Goal: Information Seeking & Learning: Check status

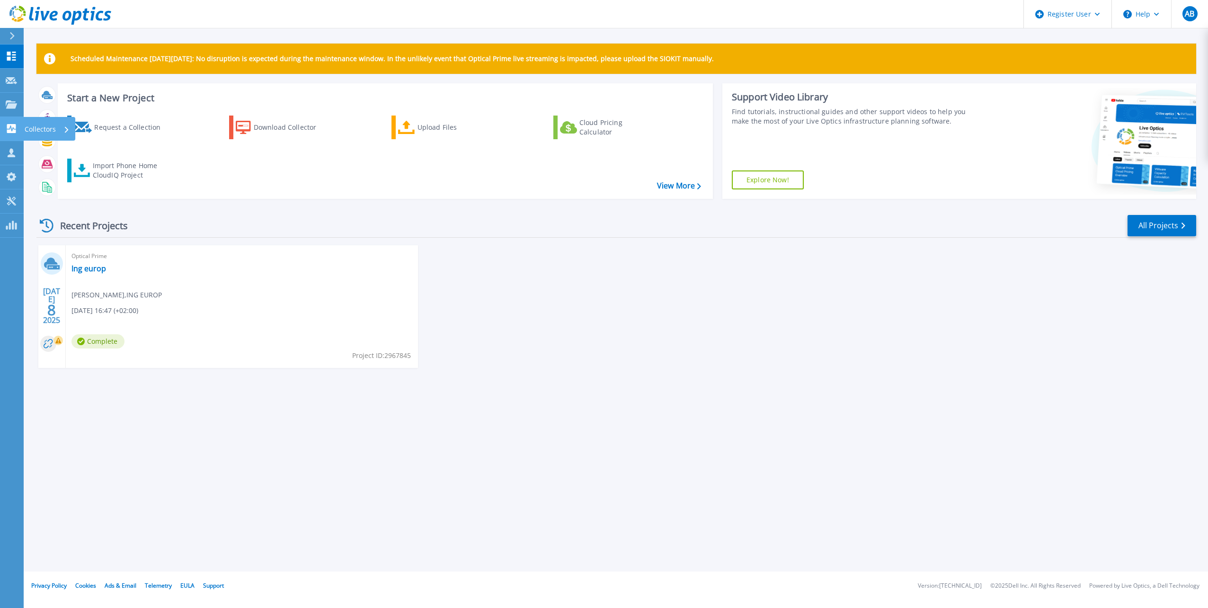
click at [8, 133] on icon at bounding box center [11, 128] width 9 height 9
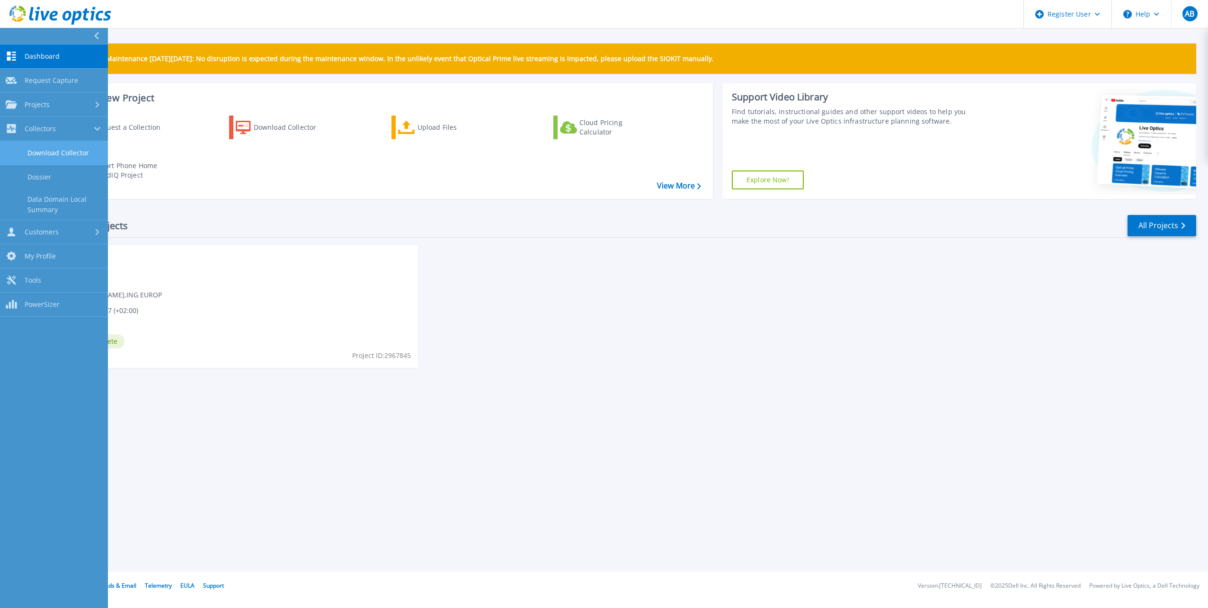
click at [26, 152] on link "Download Collector" at bounding box center [54, 153] width 108 height 24
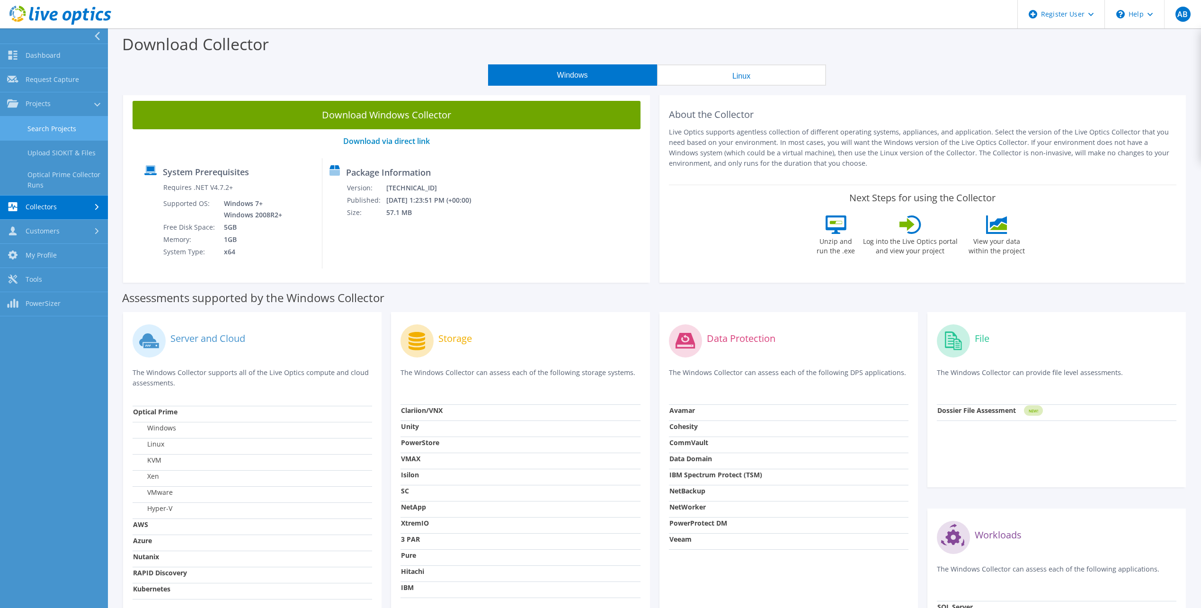
click at [38, 123] on link "Search Projects" at bounding box center [54, 128] width 108 height 24
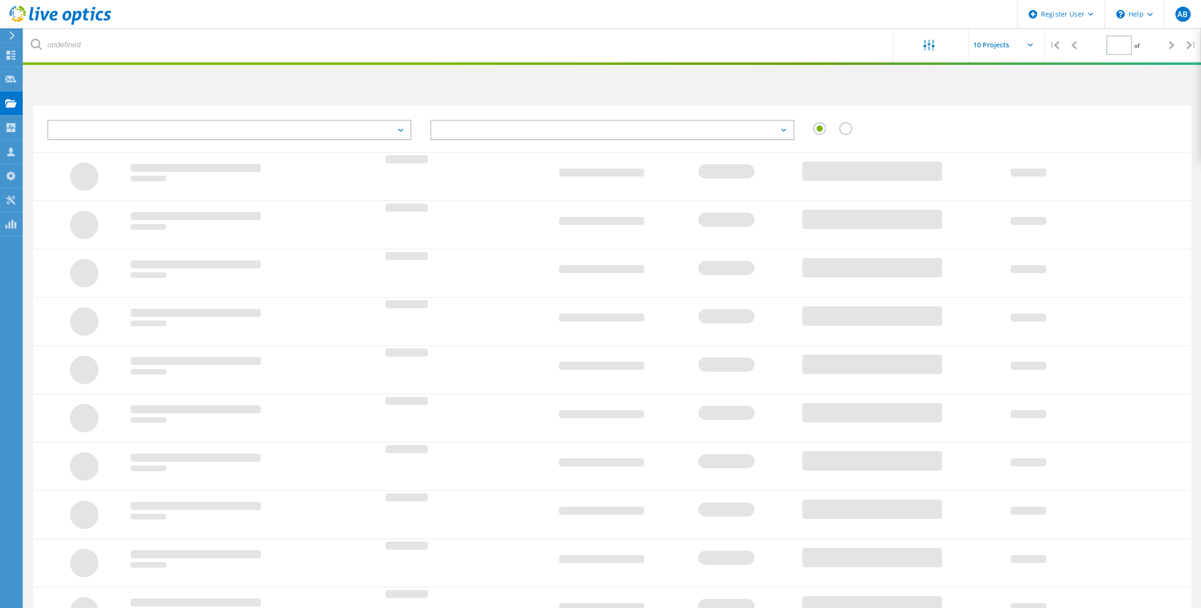
type input "1"
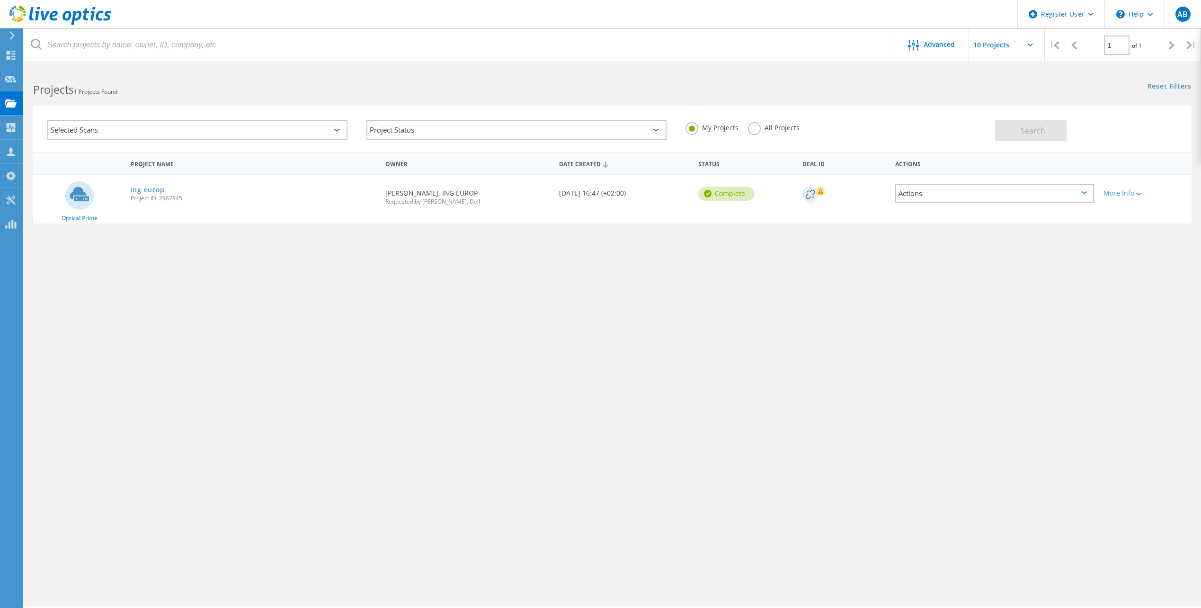
click at [304, 133] on div "Selected Scans" at bounding box center [197, 130] width 300 height 20
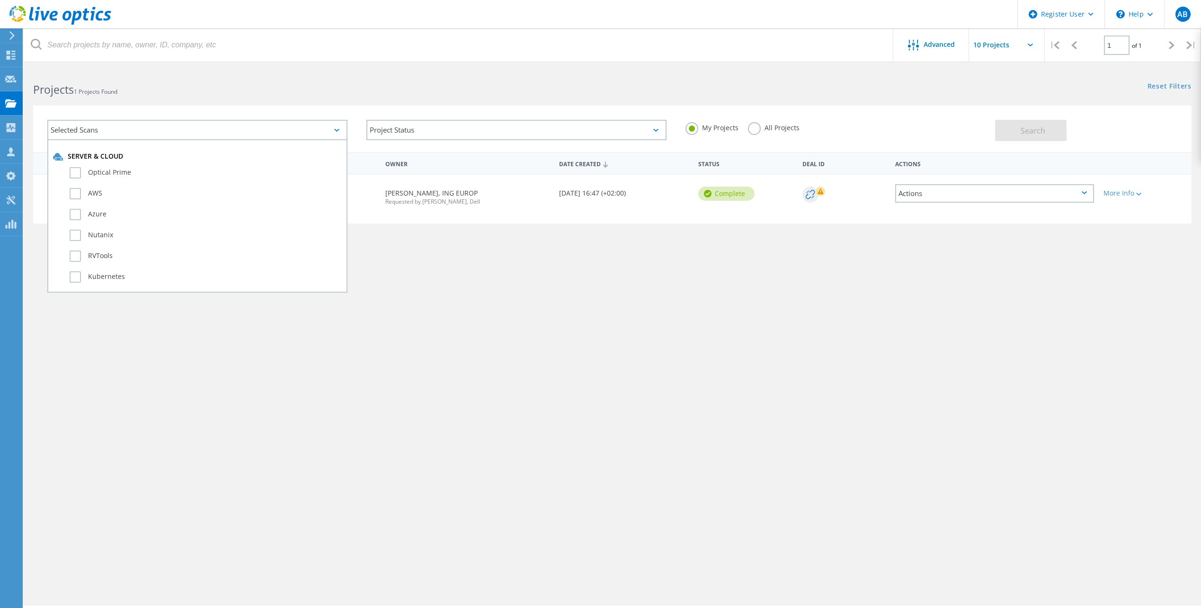
click at [755, 129] on label "All Projects" at bounding box center [774, 126] width 52 height 9
click at [0, 0] on input "All Projects" at bounding box center [0, 0] width 0 height 0
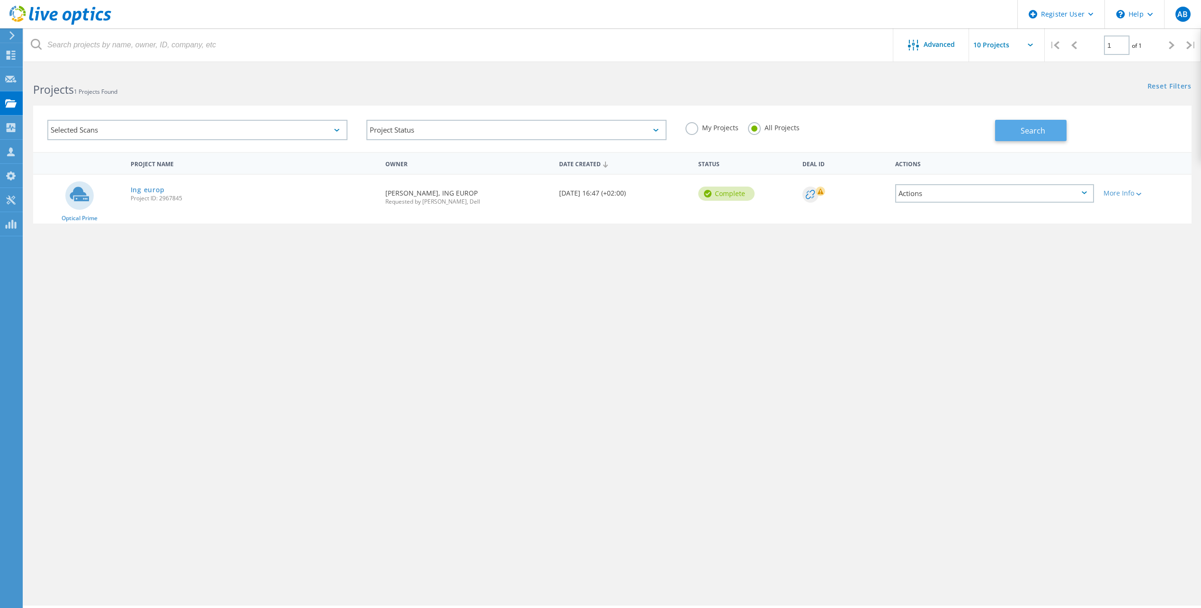
click at [1005, 131] on button "Search" at bounding box center [1030, 130] width 71 height 21
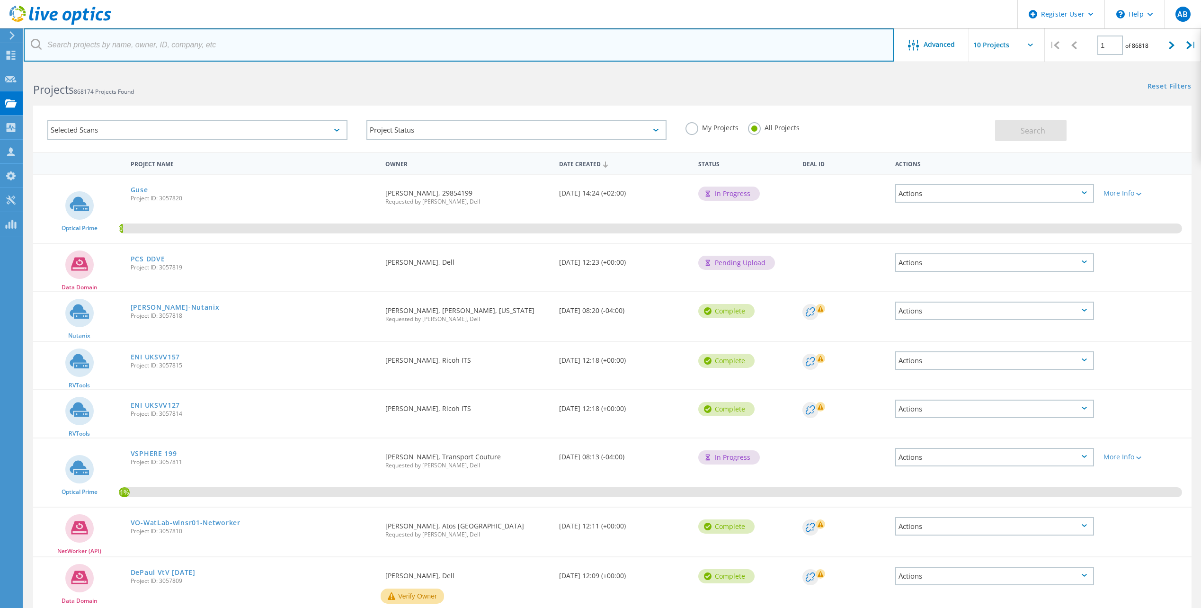
click at [545, 44] on input "text" at bounding box center [459, 44] width 870 height 33
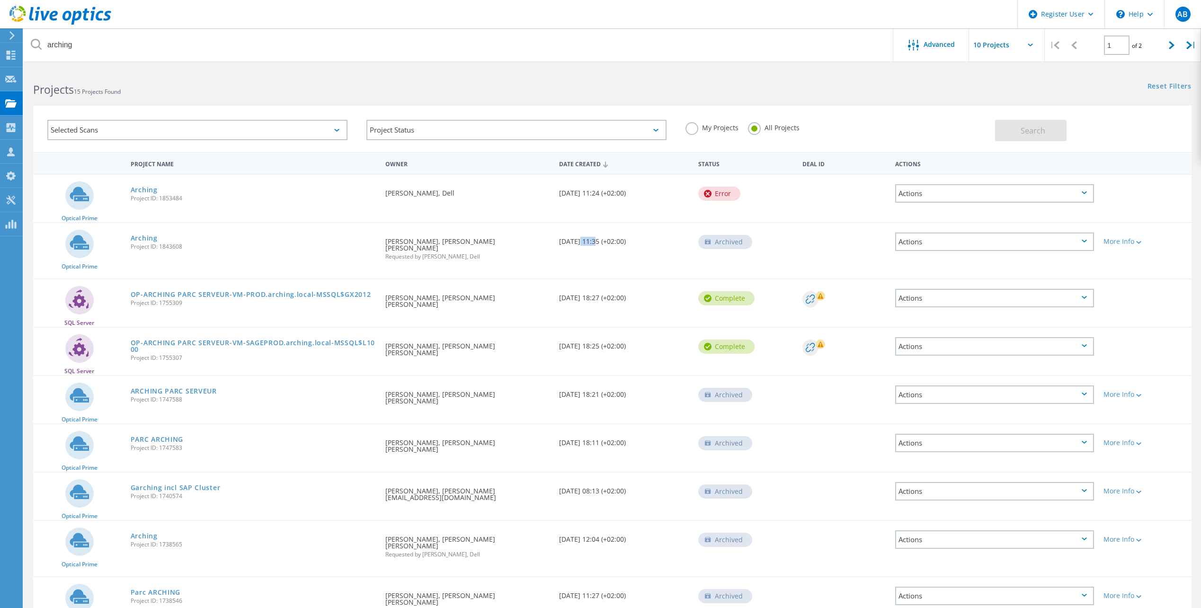
drag, startPoint x: 578, startPoint y: 248, endPoint x: 596, endPoint y: 244, distance: 18.4
click at [596, 244] on div "Date Created [DATE] 11:35 (+02:00)" at bounding box center [623, 238] width 139 height 31
drag, startPoint x: 574, startPoint y: 196, endPoint x: 611, endPoint y: 195, distance: 36.9
click at [611, 195] on div "Date Created [DATE] 11:24 (+02:00)" at bounding box center [623, 190] width 139 height 31
drag, startPoint x: 611, startPoint y: 195, endPoint x: 608, endPoint y: 166, distance: 29.0
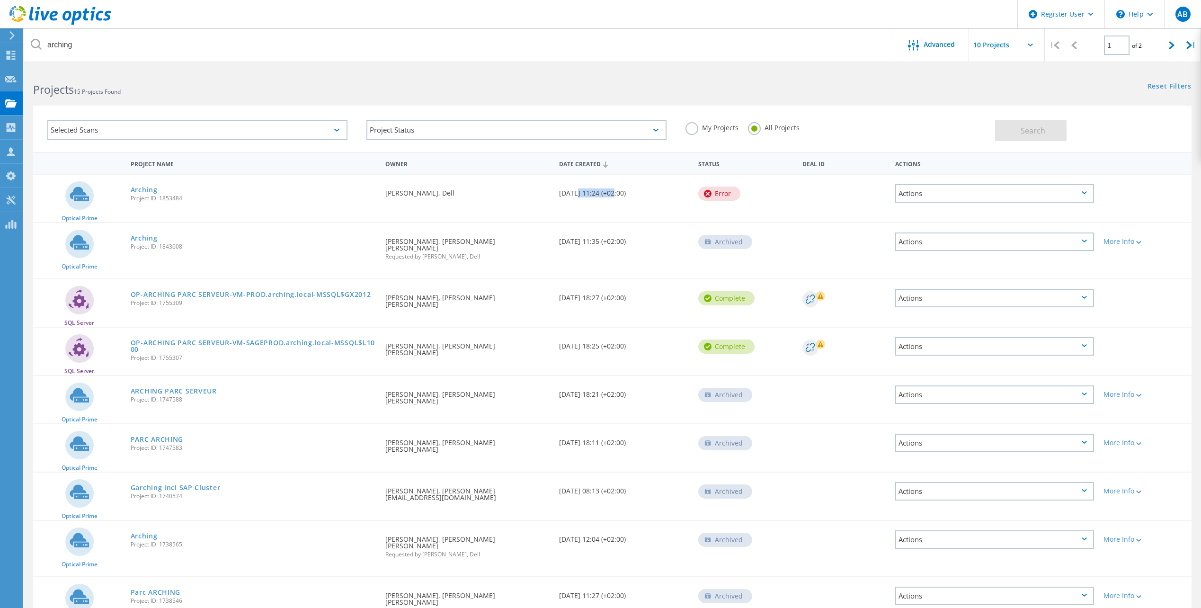
click at [608, 166] on use at bounding box center [605, 164] width 5 height 6
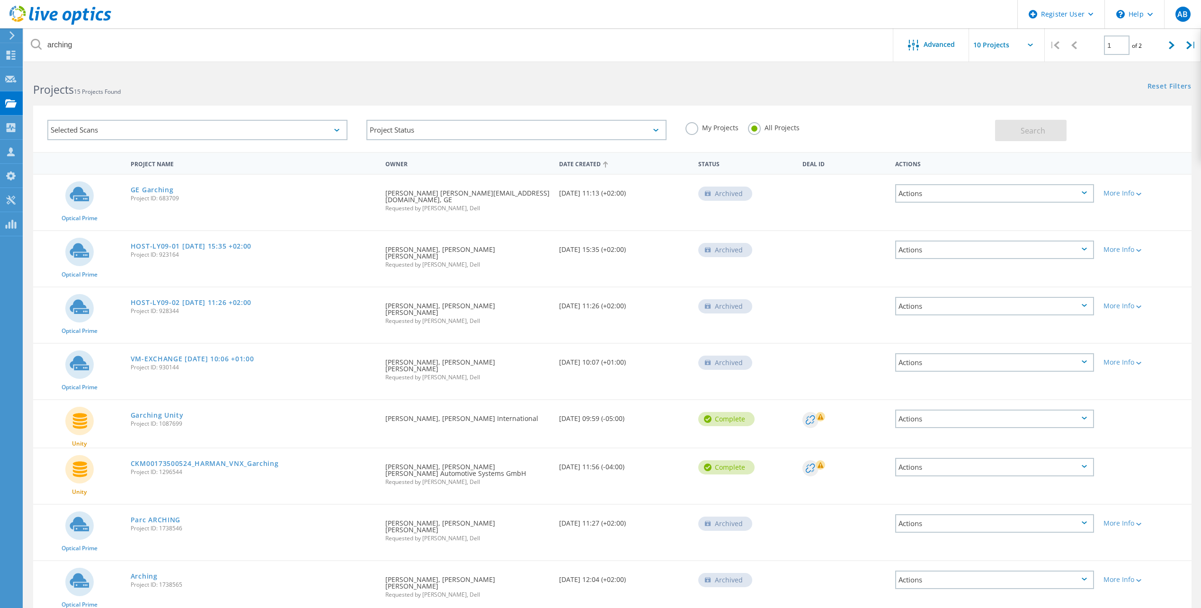
click at [605, 163] on use at bounding box center [605, 164] width 5 height 6
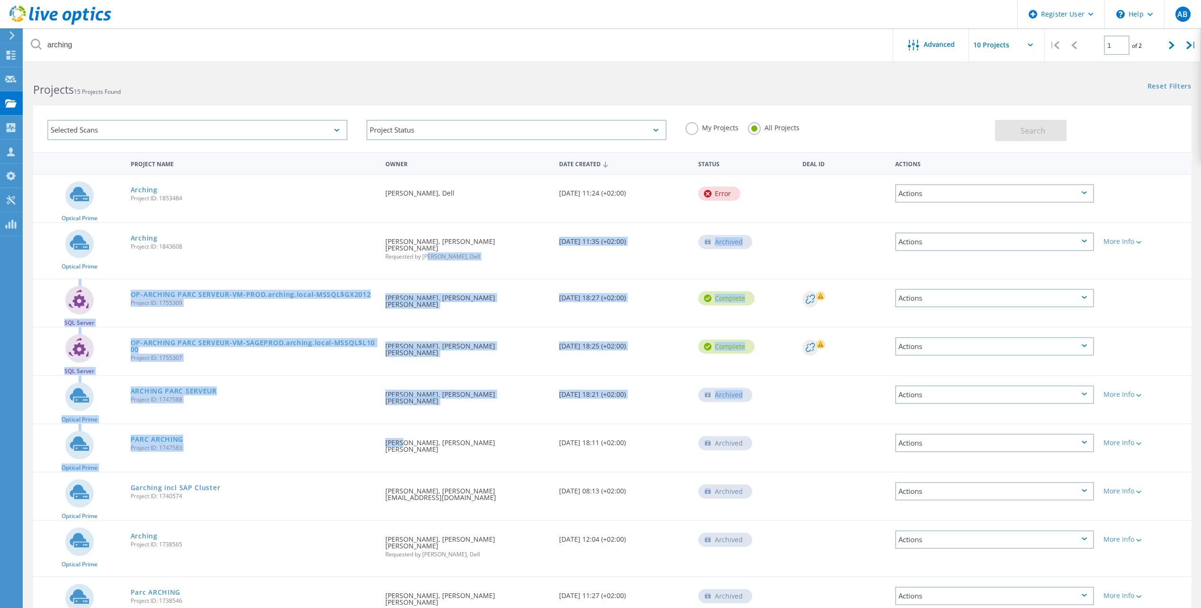
drag, startPoint x: 398, startPoint y: 435, endPoint x: 431, endPoint y: 254, distance: 184.3
click at [431, 254] on div "Optical Prime Arching Project ID: 1853484 Requested By [PERSON_NAME], Dell Date…" at bounding box center [612, 431] width 1159 height 515
drag, startPoint x: 431, startPoint y: 254, endPoint x: 462, endPoint y: 355, distance: 106.0
click at [462, 355] on div "Requested By [PERSON_NAME], [PERSON_NAME] [PERSON_NAME]" at bounding box center [468, 351] width 174 height 47
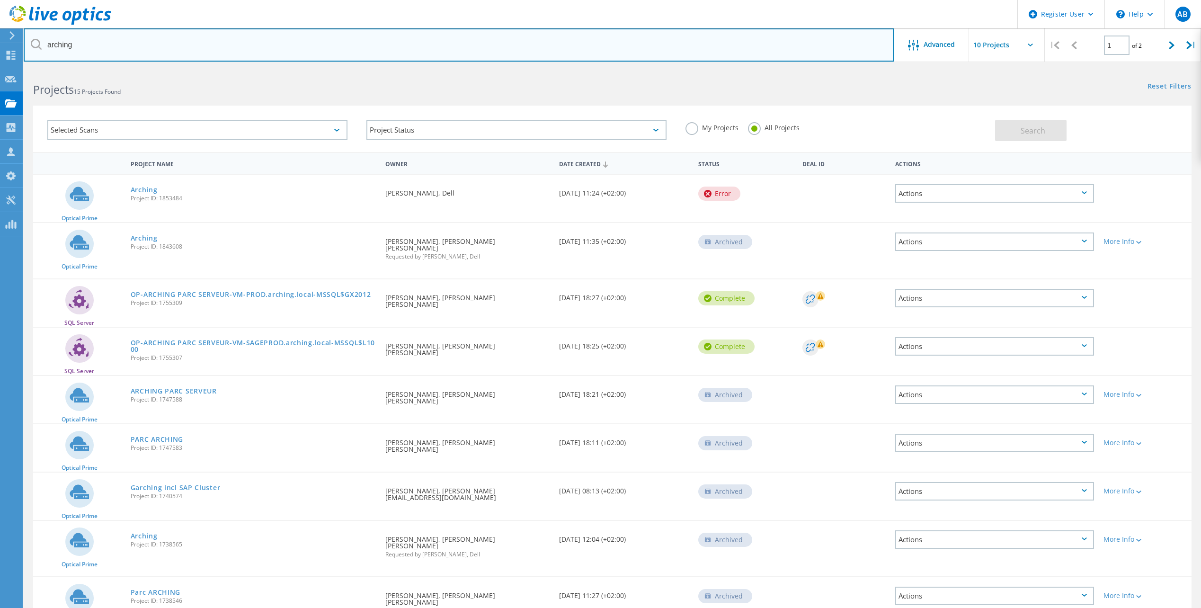
drag, startPoint x: 306, startPoint y: 39, endPoint x: -2, endPoint y: -21, distance: 313.5
click at [0, 0] on html "Register User \n Help Explore Helpful Articles Contact Support AB Dell User Art…" at bounding box center [600, 363] width 1201 height 727
paste input "29922600"
type input "29922600"
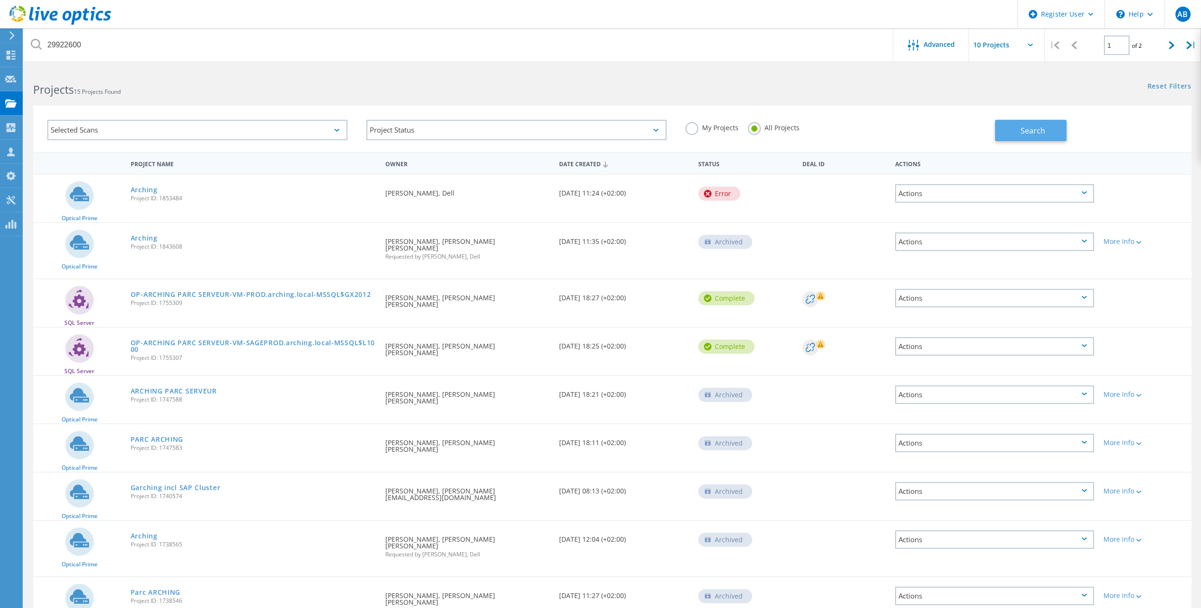
click at [1023, 122] on button "Search" at bounding box center [1030, 130] width 71 height 21
